Goal: Task Accomplishment & Management: Check status

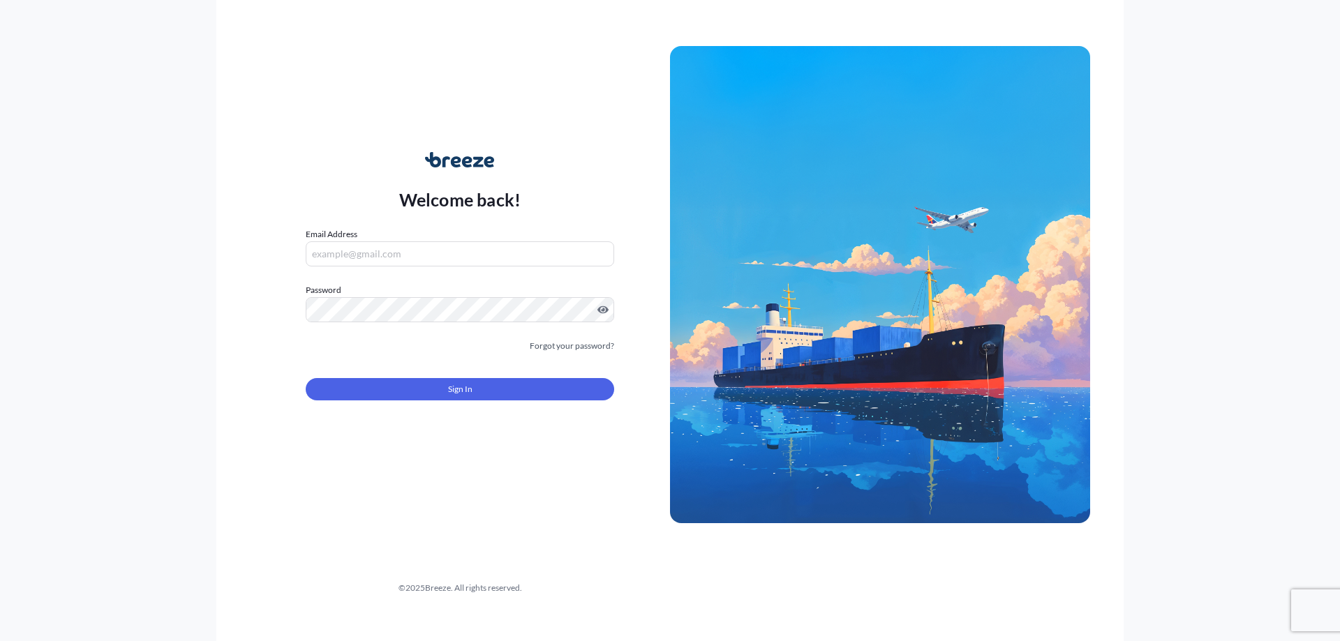
type input "[PERSON_NAME][EMAIL_ADDRESS][PERSON_NAME][DOMAIN_NAME]"
click at [452, 396] on button "Sign In" at bounding box center [460, 389] width 309 height 22
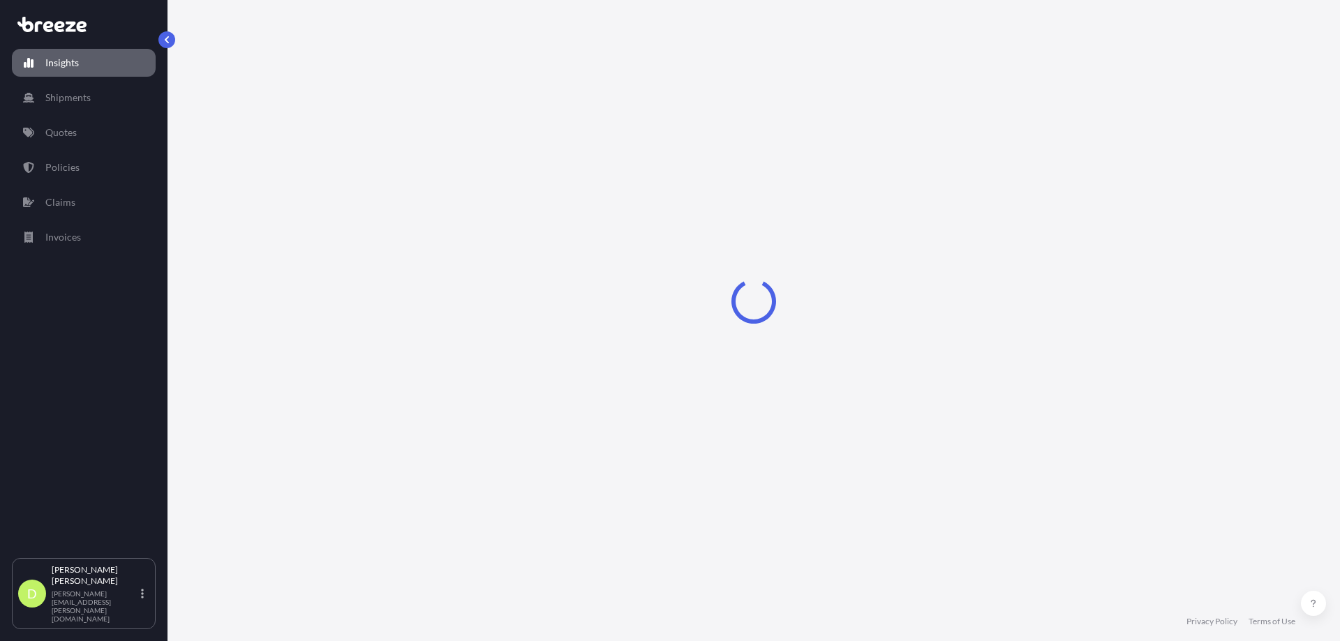
select select "2025"
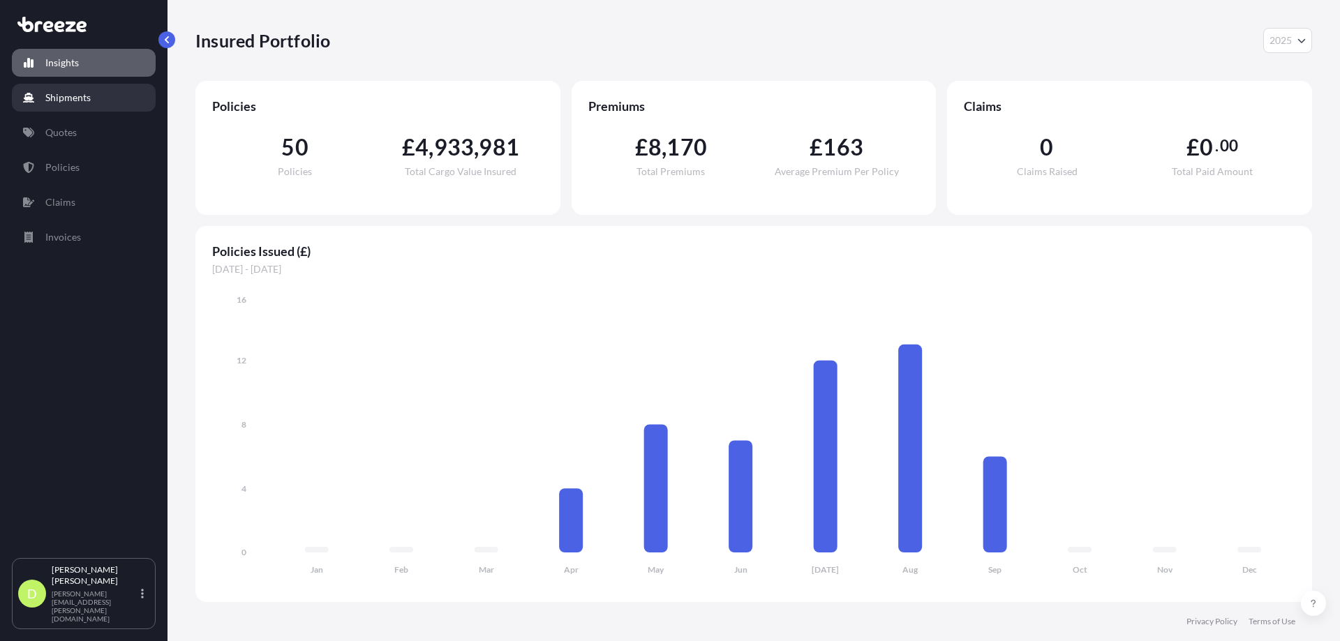
click at [95, 103] on link "Shipments" at bounding box center [84, 98] width 144 height 28
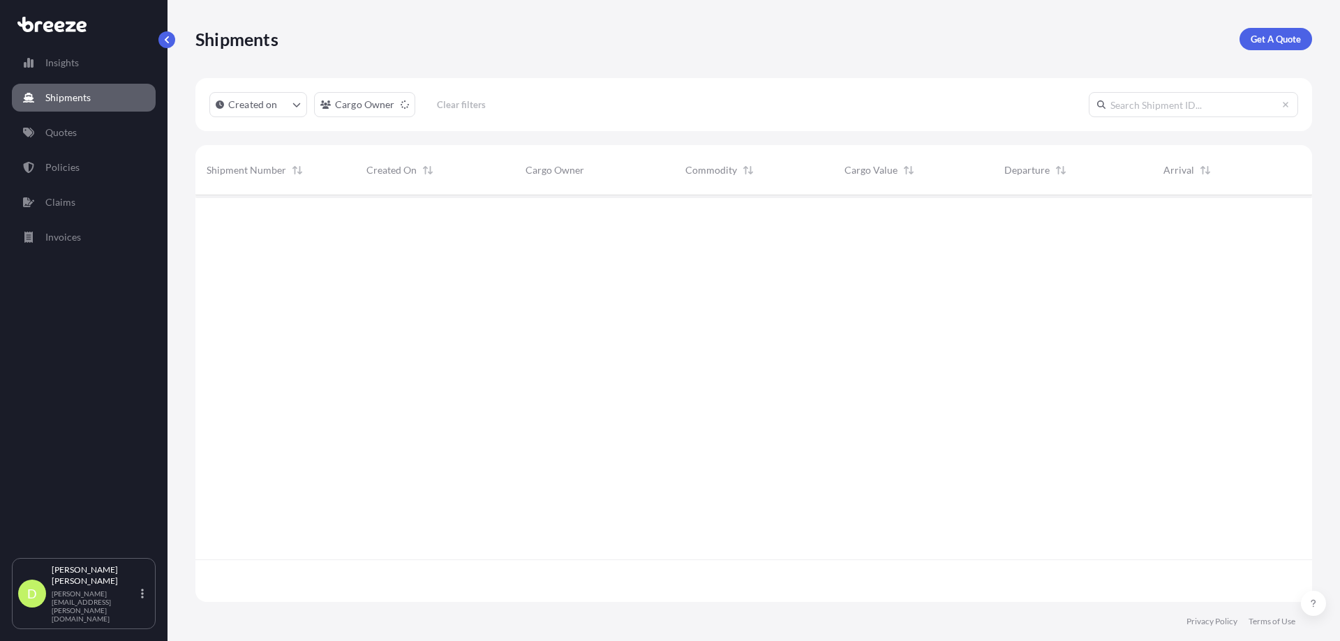
scroll to position [447, 1106]
click at [74, 168] on p "Policies" at bounding box center [62, 168] width 34 height 14
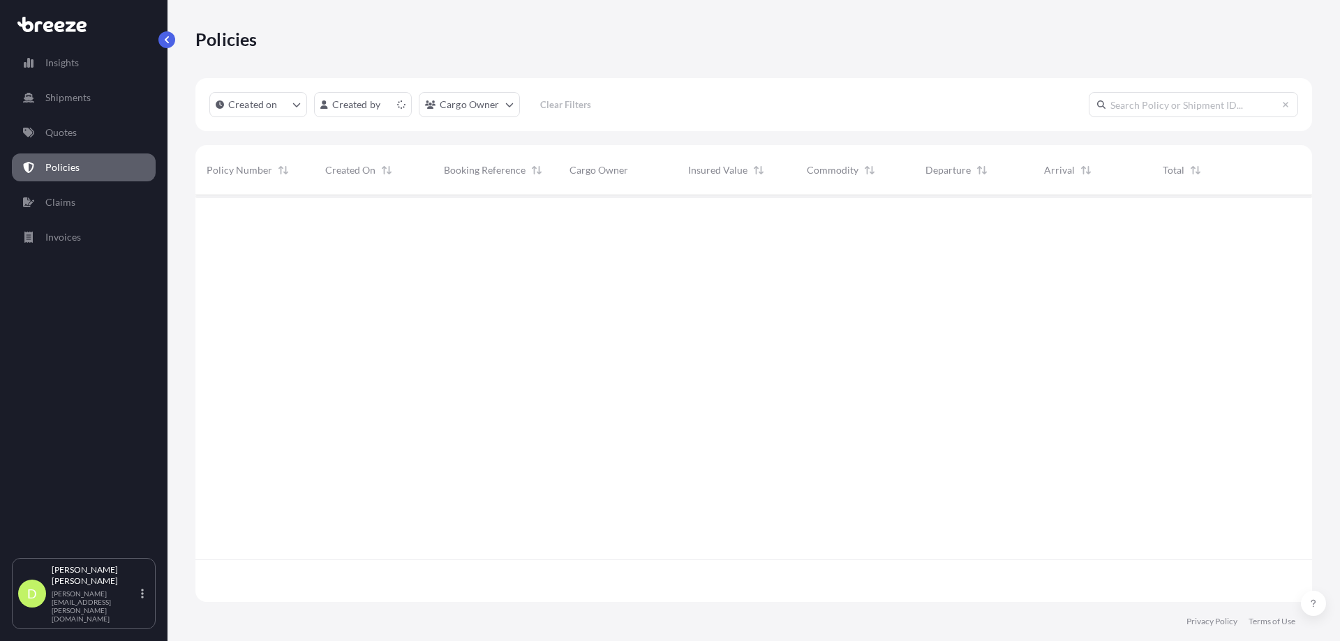
scroll to position [404, 1106]
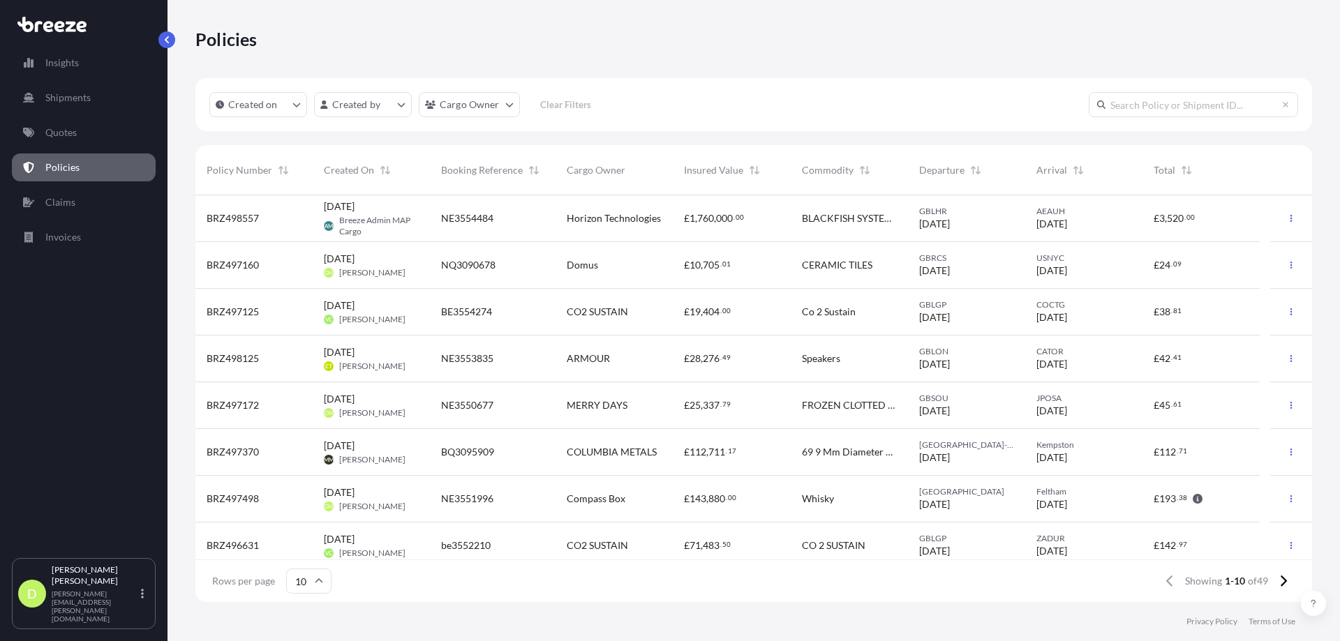
click at [512, 408] on div "NE3550677" at bounding box center [492, 406] width 103 height 14
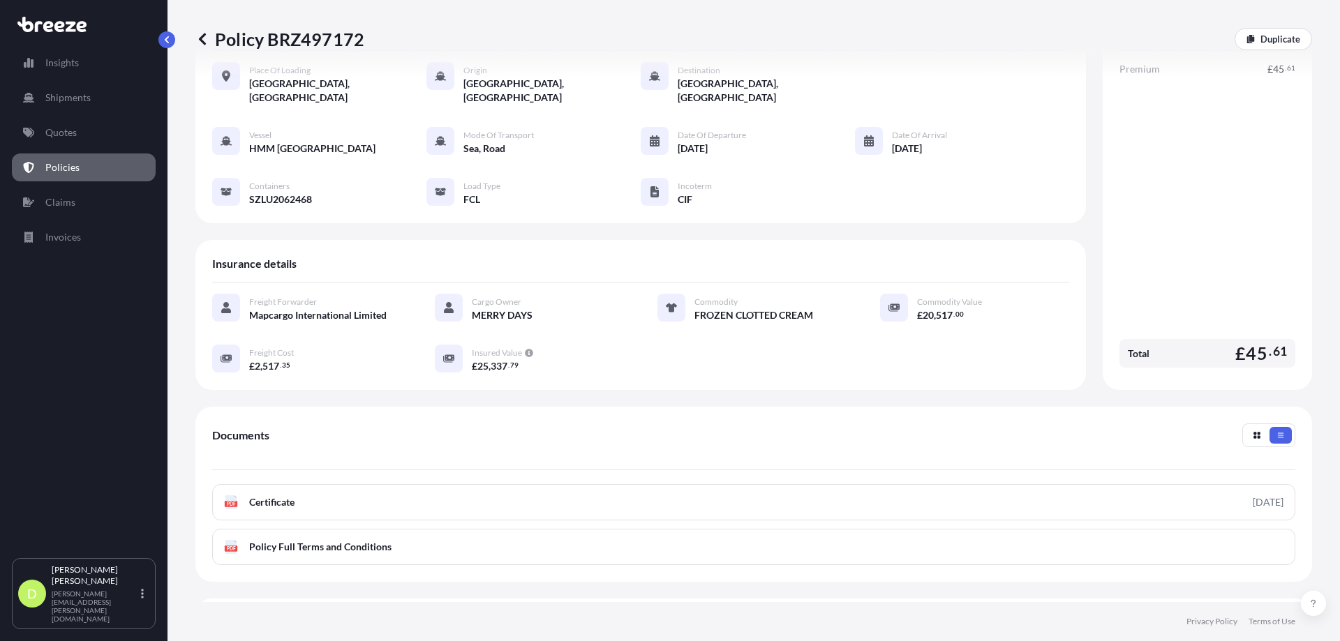
scroll to position [140, 0]
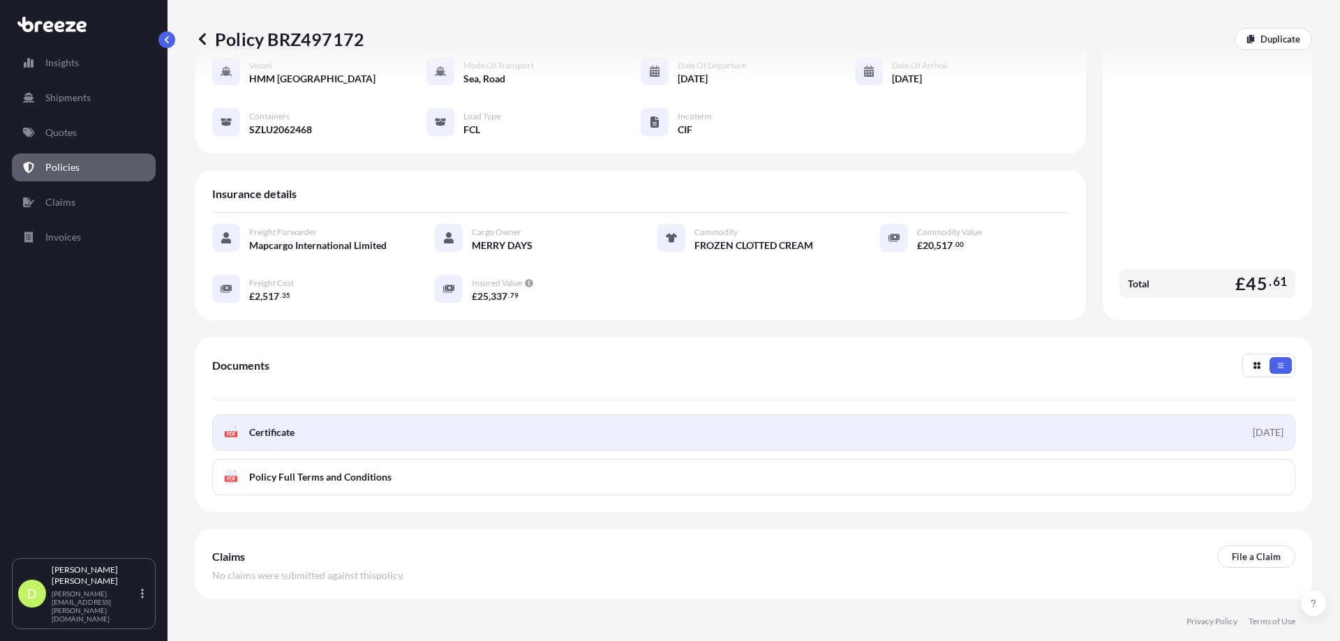
click at [285, 426] on span "Certificate" at bounding box center [271, 433] width 45 height 14
